Goal: Information Seeking & Learning: Find specific fact

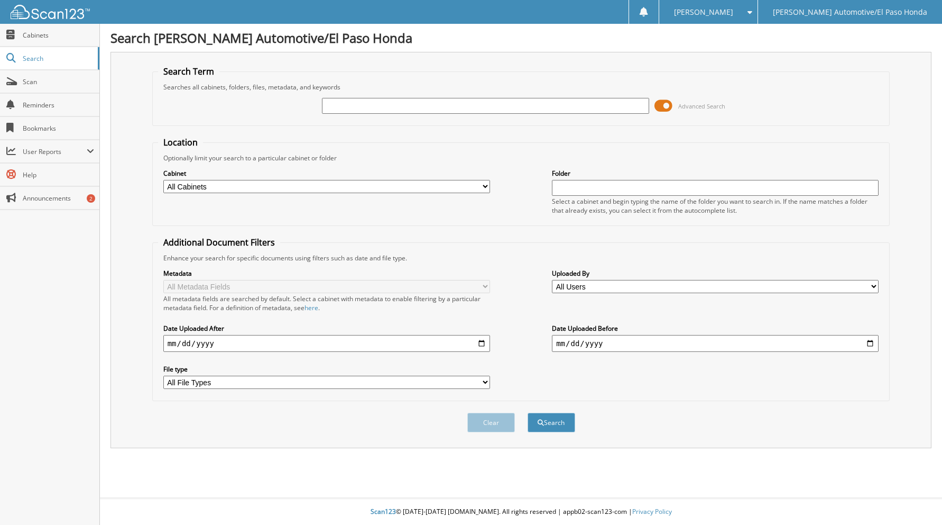
click at [381, 107] on input "text" at bounding box center [485, 106] width 327 height 16
type input "94831"
click at [528, 412] on button "Search" at bounding box center [552, 422] width 48 height 20
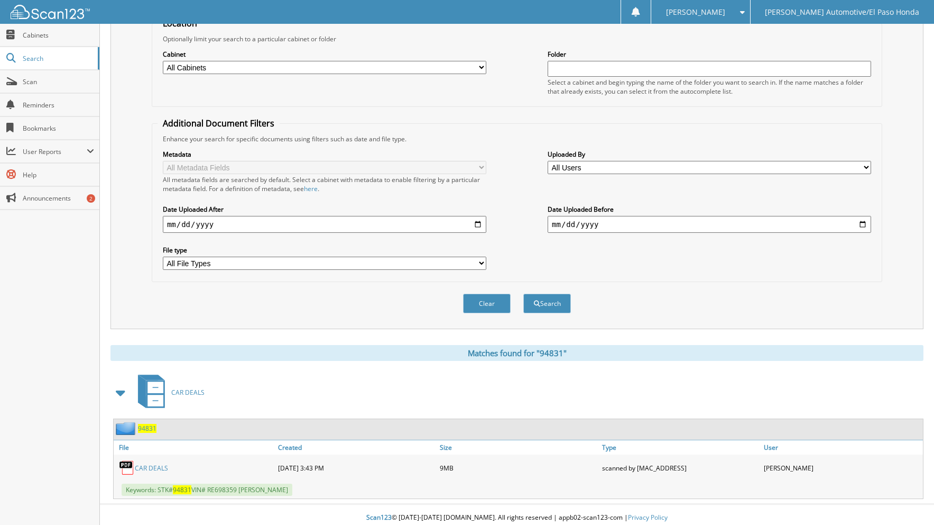
scroll to position [125, 0]
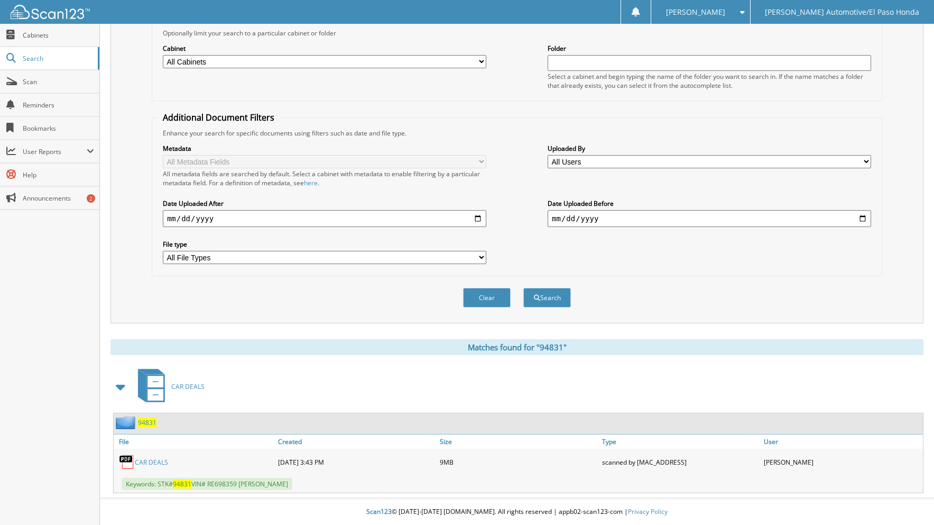
click at [146, 462] on link "CAR DEALS" at bounding box center [151, 461] width 33 height 9
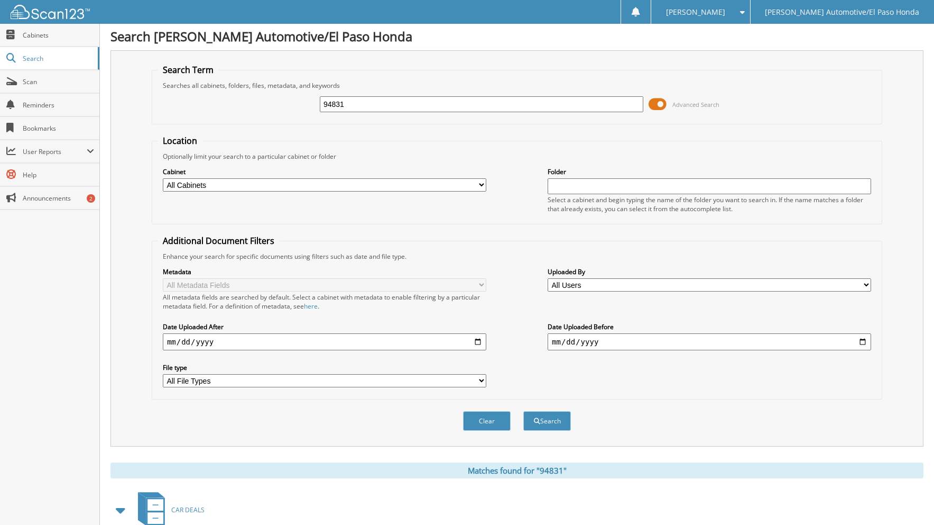
scroll to position [0, 0]
click at [371, 106] on input "94831" at bounding box center [482, 106] width 324 height 16
click at [371, 105] on input "94831" at bounding box center [482, 106] width 324 height 16
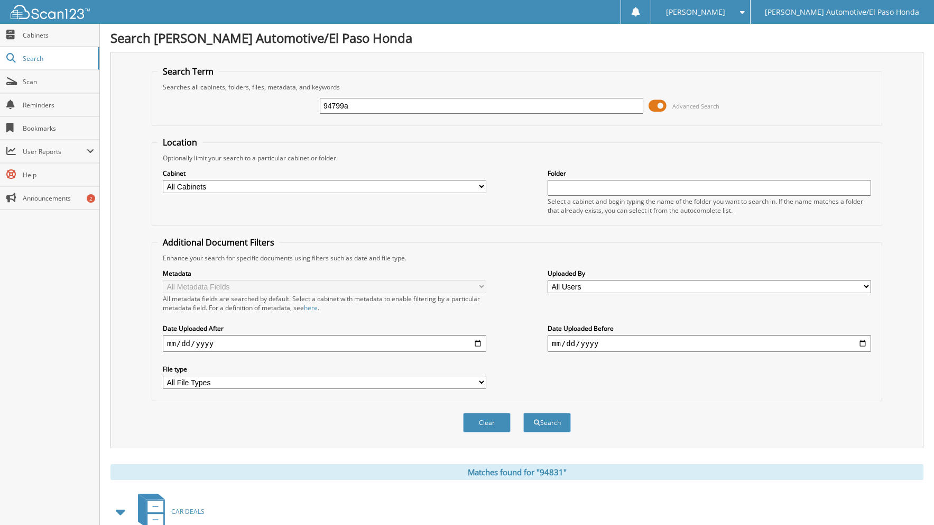
type input "94799a"
click at [524, 412] on button "Search" at bounding box center [548, 422] width 48 height 20
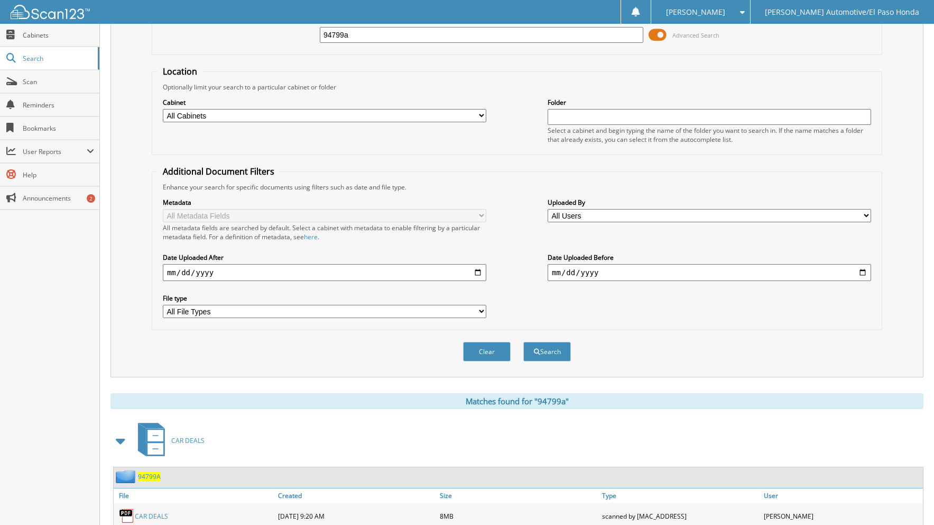
scroll to position [125, 0]
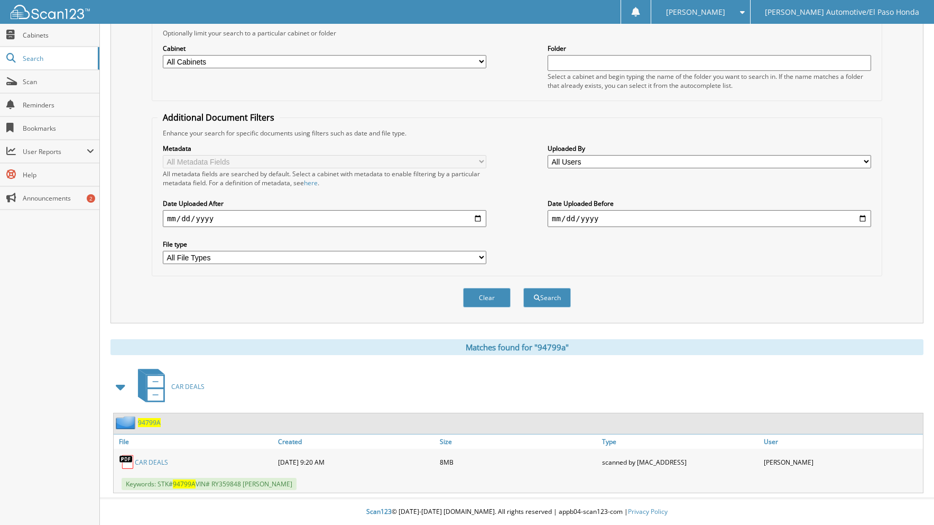
click at [162, 462] on link "CAR DEALS" at bounding box center [151, 461] width 33 height 9
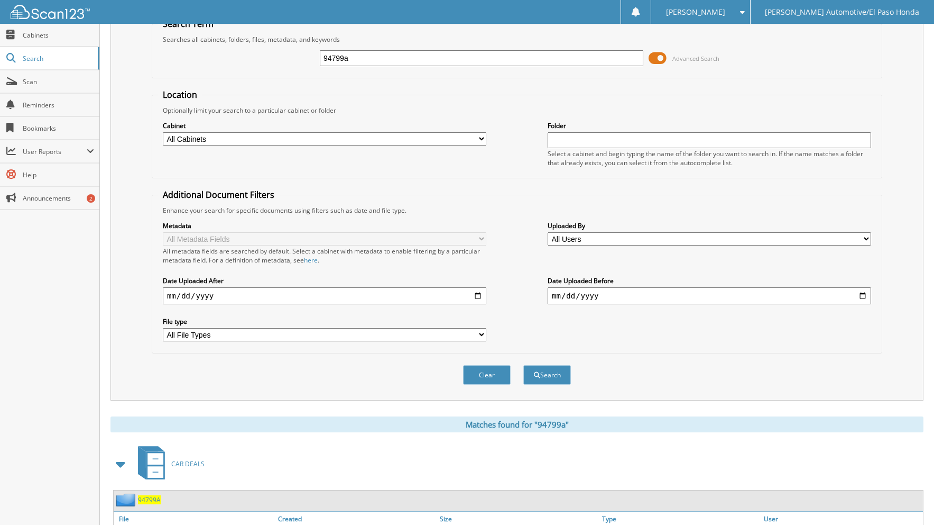
scroll to position [0, 0]
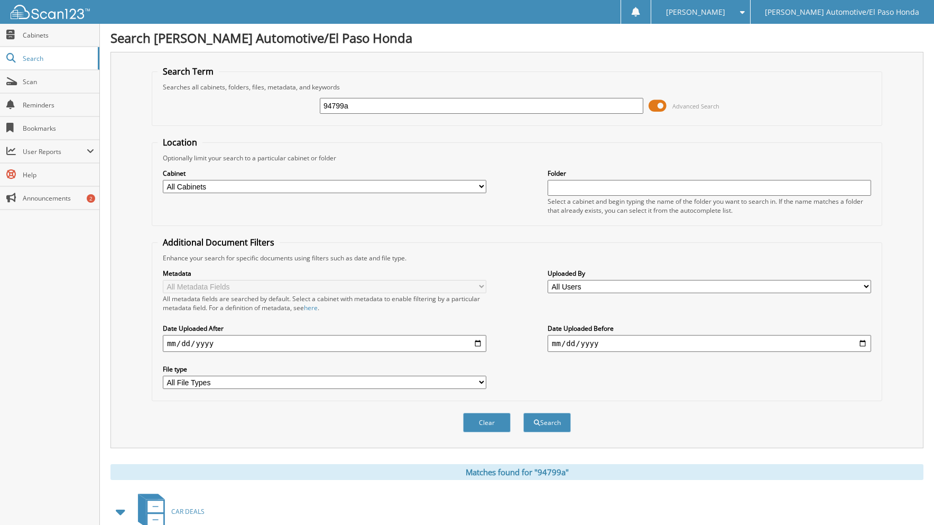
click at [379, 108] on input "94799a" at bounding box center [482, 106] width 324 height 16
type input "94799"
click at [524, 412] on button "Search" at bounding box center [548, 422] width 48 height 20
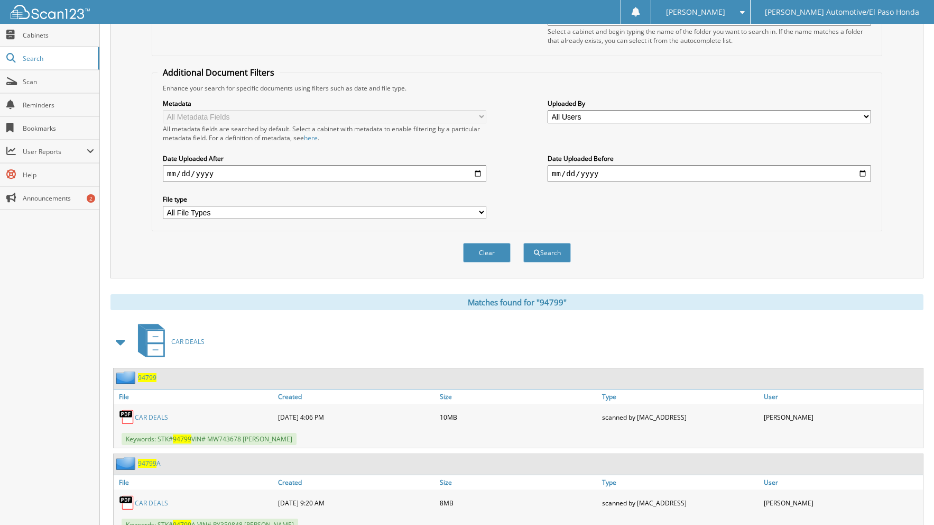
scroll to position [211, 0]
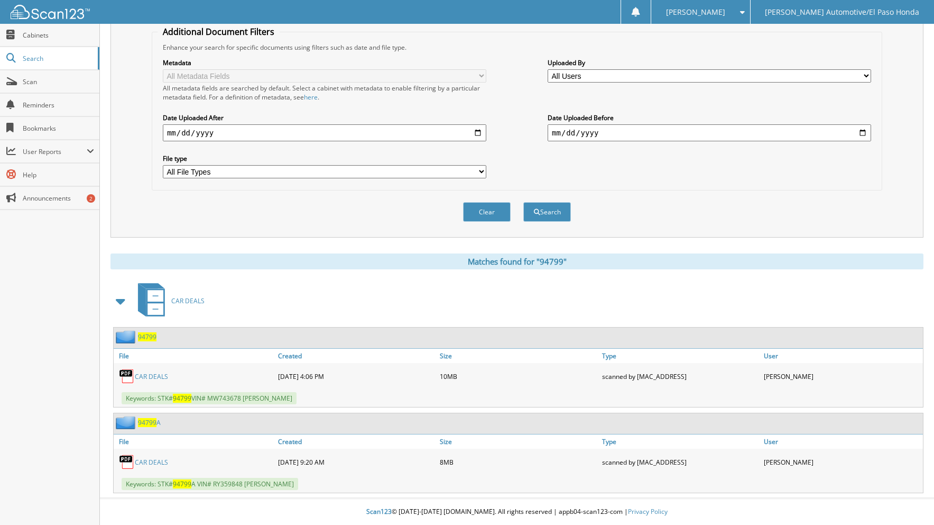
click at [156, 334] on link "94799" at bounding box center [147, 336] width 19 height 9
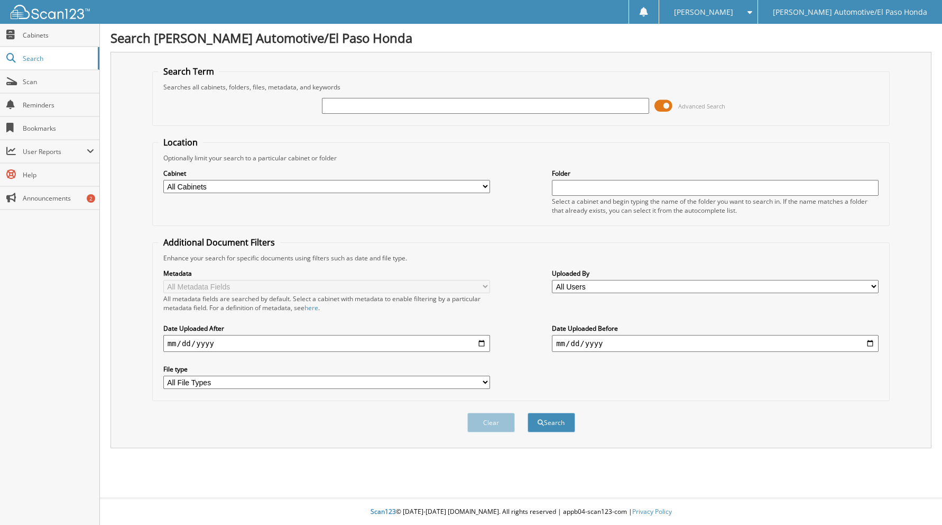
drag, startPoint x: 0, startPoint y: 0, endPoint x: 562, endPoint y: 101, distance: 571.1
click at [562, 101] on input "text" at bounding box center [485, 106] width 327 height 16
drag, startPoint x: 562, startPoint y: 101, endPoint x: 423, endPoint y: 103, distance: 139.6
click at [424, 102] on input "text" at bounding box center [485, 106] width 327 height 16
type input "52222"
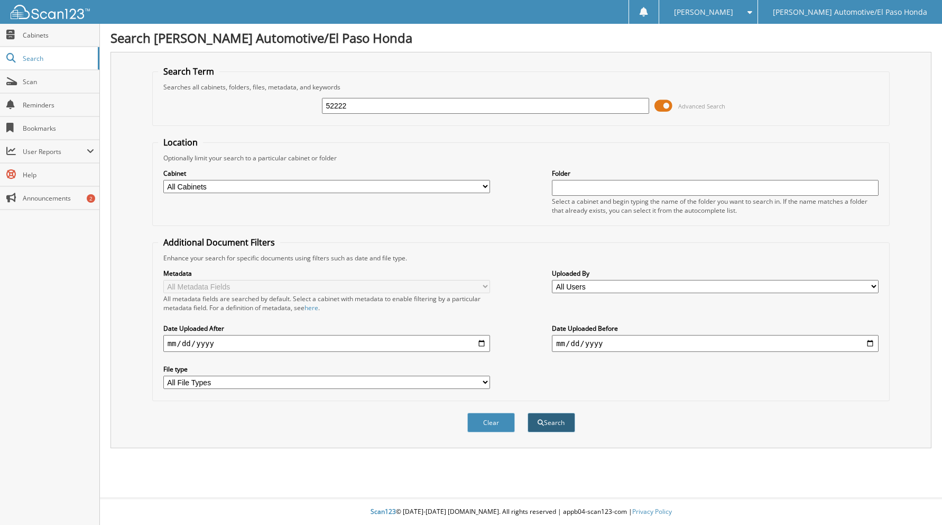
click at [566, 425] on button "Search" at bounding box center [552, 422] width 48 height 20
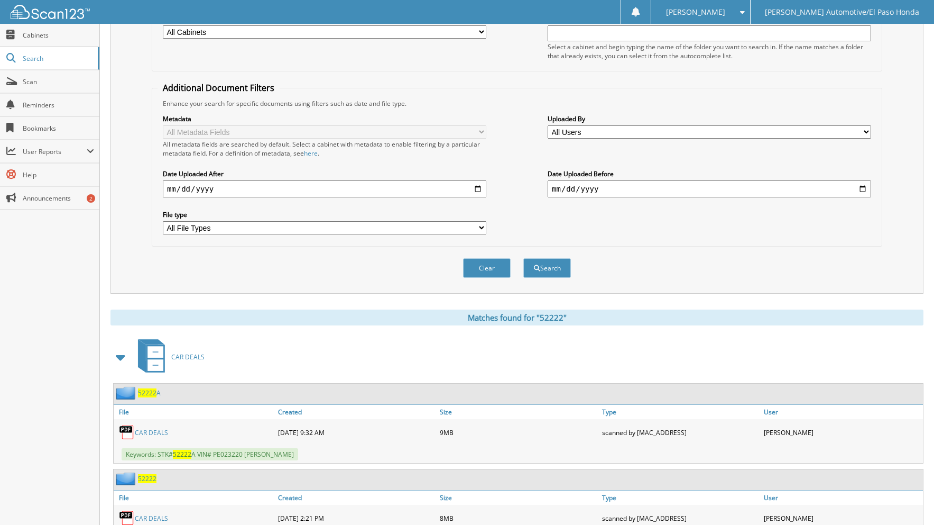
scroll to position [211, 0]
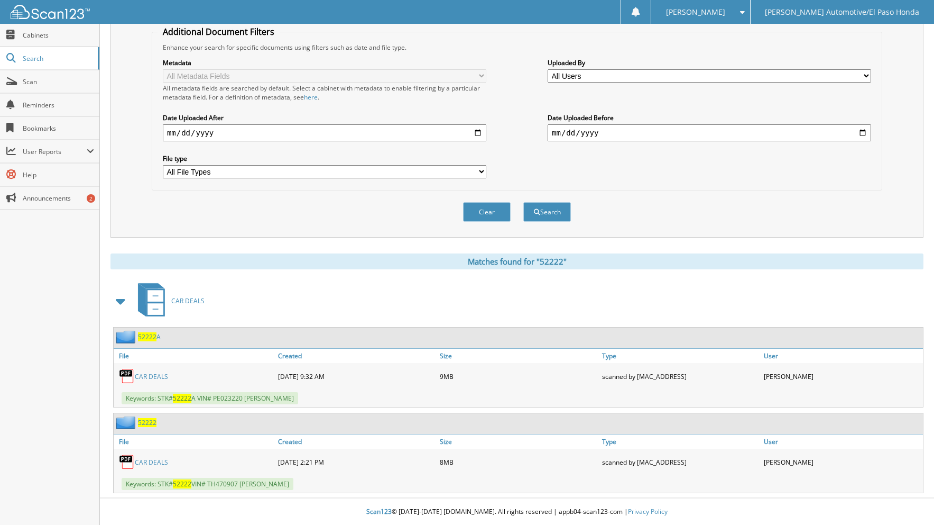
click at [150, 420] on span "52222" at bounding box center [147, 422] width 19 height 9
